Goal: Task Accomplishment & Management: Manage account settings

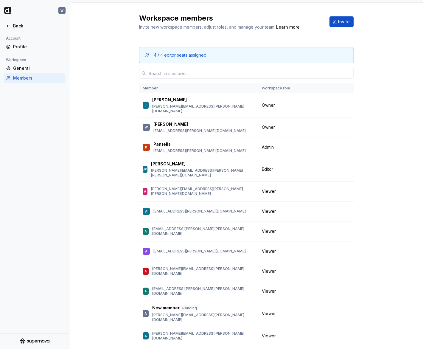
click at [218, 65] on div at bounding box center [246, 73] width 215 height 20
click at [218, 73] on input "text" at bounding box center [249, 73] width 207 height 11
click at [339, 29] on div "Workspace members Invite new workspace members, adjust roles, and manage your t…" at bounding box center [246, 21] width 215 height 17
click at [341, 25] on button "Invite" at bounding box center [342, 21] width 24 height 11
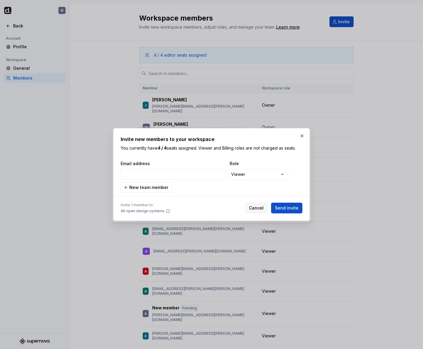
type input "[EMAIL_ADDRESS][PERSON_NAME][DOMAIN_NAME]"
click at [291, 204] on button "Send invite" at bounding box center [286, 208] width 31 height 11
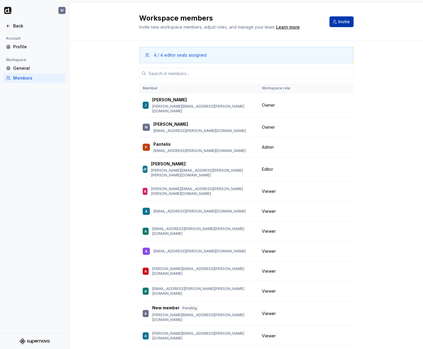
click at [347, 22] on span "Invite" at bounding box center [344, 22] width 12 height 6
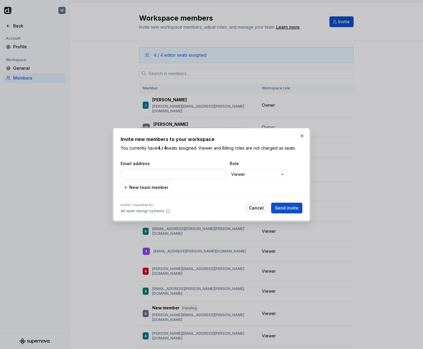
type input "[PERSON_NAME][EMAIL_ADDRESS][PERSON_NAME][PERSON_NAME][DOMAIN_NAME]"
drag, startPoint x: 301, startPoint y: 209, endPoint x: 288, endPoint y: 210, distance: 13.1
click at [301, 209] on button "Send invite" at bounding box center [286, 208] width 31 height 11
